Goal: Task Accomplishment & Management: Manage account settings

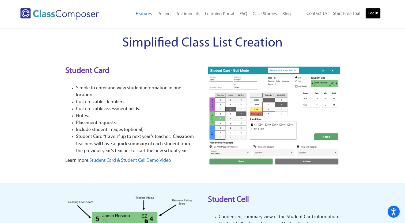
click at [371, 17] on link "Log In" at bounding box center [372, 13] width 15 height 11
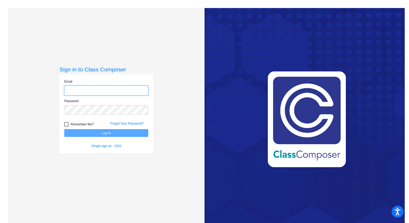
type input "[EMAIL_ADDRESS][PERSON_NAME][DOMAIN_NAME]"
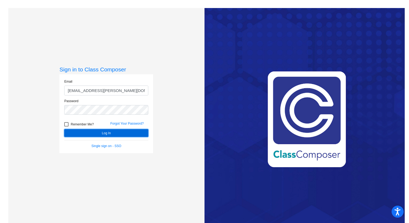
click at [135, 132] on button "Log In" at bounding box center [106, 133] width 84 height 8
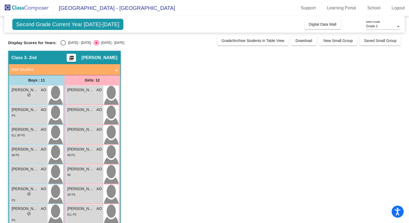
click at [62, 43] on div "Select an option" at bounding box center [62, 42] width 5 height 5
click at [63, 45] on input "2024 - 2025" at bounding box center [63, 45] width 0 height 0
radio input "true"
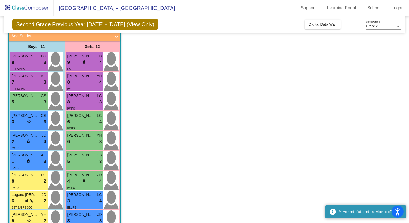
scroll to position [35, 0]
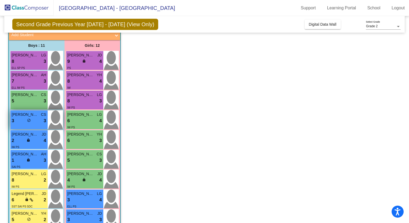
click at [39, 119] on div "3 lock do_not_disturb_alt 3" at bounding box center [29, 120] width 35 height 7
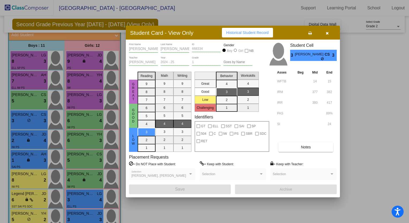
click at [290, 146] on button "Notes" at bounding box center [305, 147] width 55 height 10
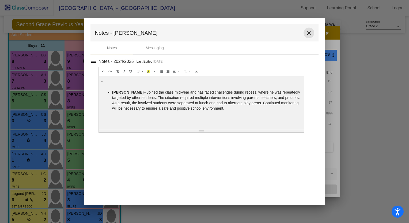
click at [308, 32] on mat-icon "close" at bounding box center [309, 33] width 6 height 6
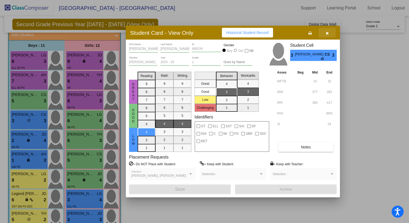
click at [327, 33] on icon "button" at bounding box center [327, 33] width 3 height 4
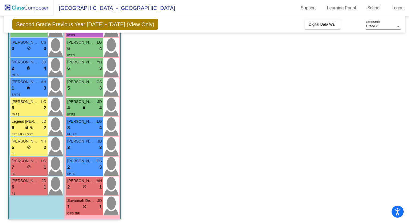
scroll to position [108, 0]
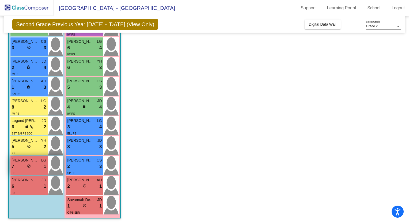
click at [41, 165] on div "7 lock do_not_disturb_alt 1" at bounding box center [29, 166] width 35 height 7
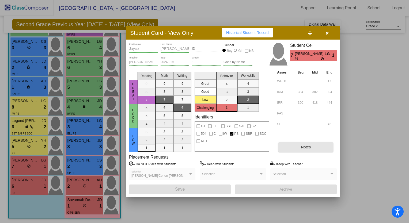
click at [291, 148] on button "Notes" at bounding box center [305, 147] width 55 height 10
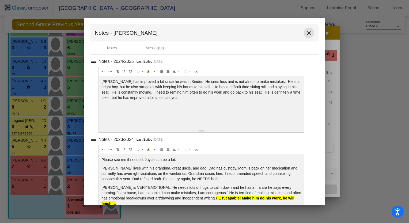
click at [306, 32] on mat-icon "close" at bounding box center [309, 33] width 6 height 6
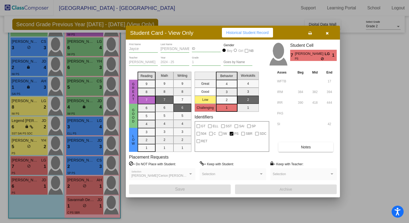
click at [306, 32] on button at bounding box center [309, 33] width 17 height 10
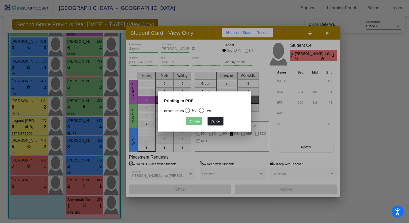
click at [216, 120] on button "Cancel" at bounding box center [215, 121] width 15 height 8
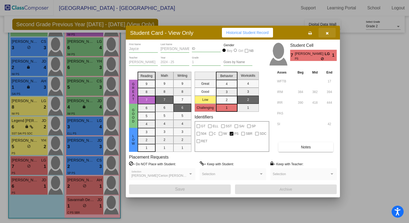
click at [327, 31] on icon "button" at bounding box center [327, 33] width 3 height 4
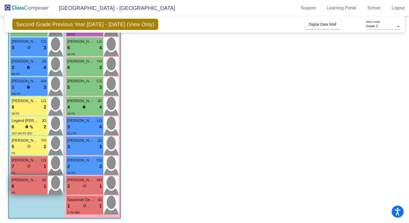
click at [37, 184] on div "6 lock do_not_disturb_alt 1" at bounding box center [29, 186] width 35 height 7
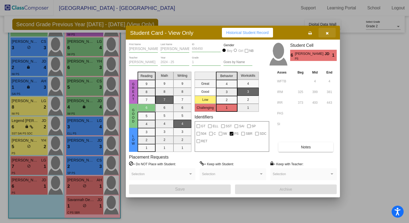
click at [327, 32] on icon "button" at bounding box center [327, 33] width 3 height 4
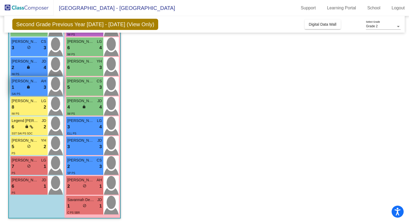
click at [34, 85] on div "1 lock do_not_disturb_alt 3" at bounding box center [29, 87] width 35 height 7
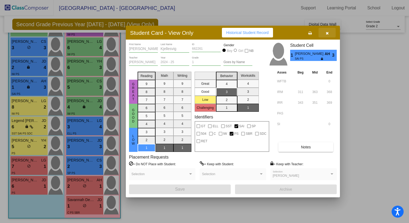
click at [327, 35] on icon "button" at bounding box center [327, 33] width 3 height 4
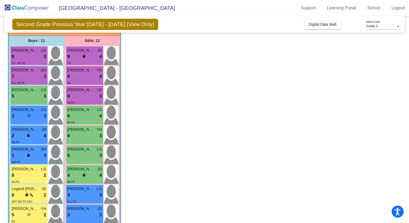
scroll to position [24, 0]
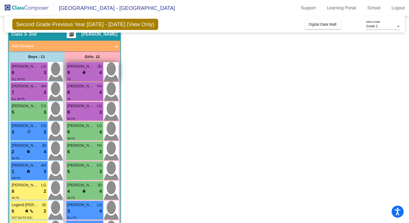
click at [94, 77] on div "PS" at bounding box center [84, 79] width 35 height 6
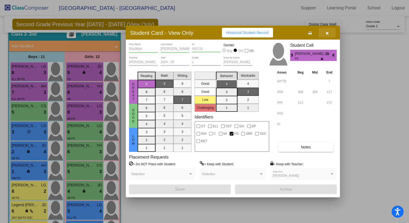
click at [328, 33] on icon "button" at bounding box center [327, 33] width 3 height 4
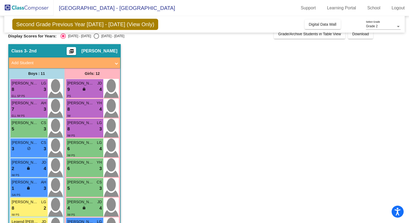
scroll to position [0, 0]
